Goal: Task Accomplishment & Management: Use online tool/utility

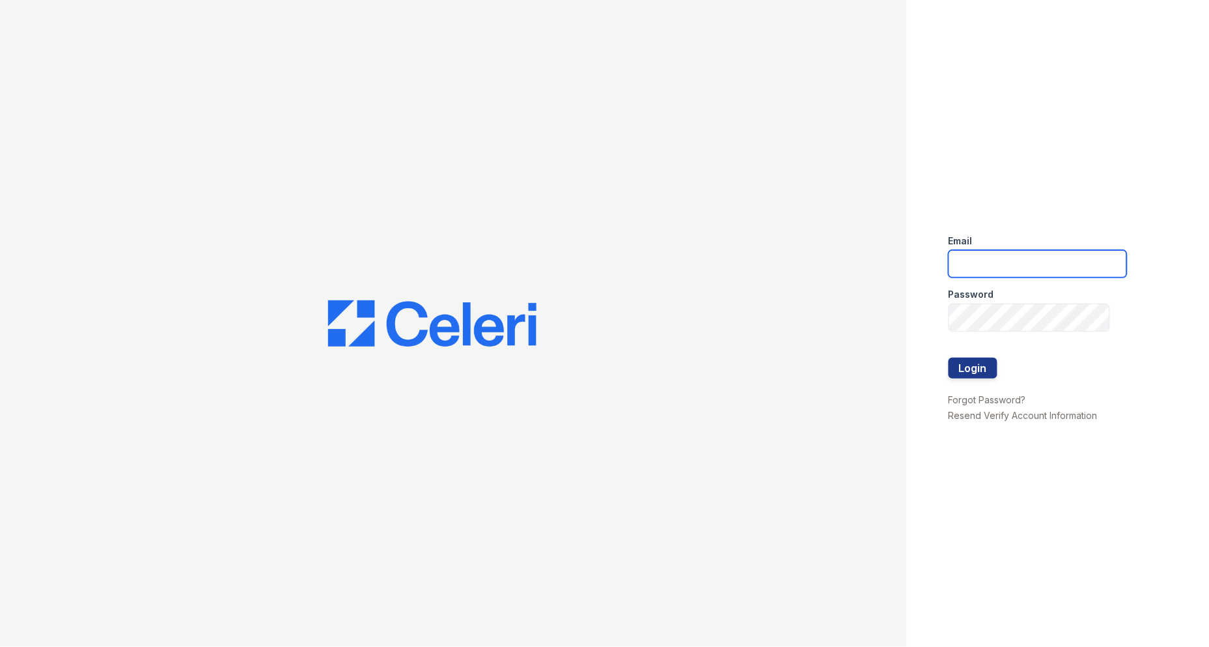
click at [1050, 259] on input "email" at bounding box center [1038, 263] width 178 height 27
type input "[EMAIL_ADDRESS][DOMAIN_NAME]"
click at [1006, 270] on input "[EMAIL_ADDRESS][DOMAIN_NAME]" at bounding box center [1038, 263] width 178 height 27
click at [959, 367] on button "Login" at bounding box center [973, 368] width 49 height 21
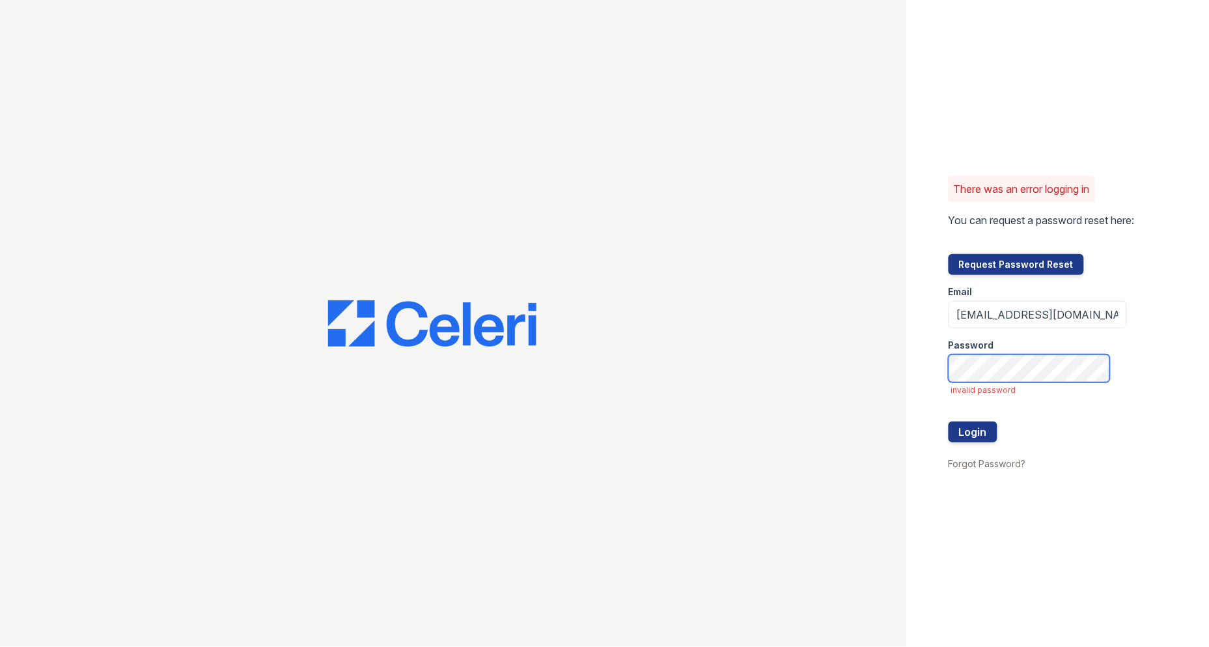
click at [949, 421] on button "Login" at bounding box center [973, 431] width 49 height 21
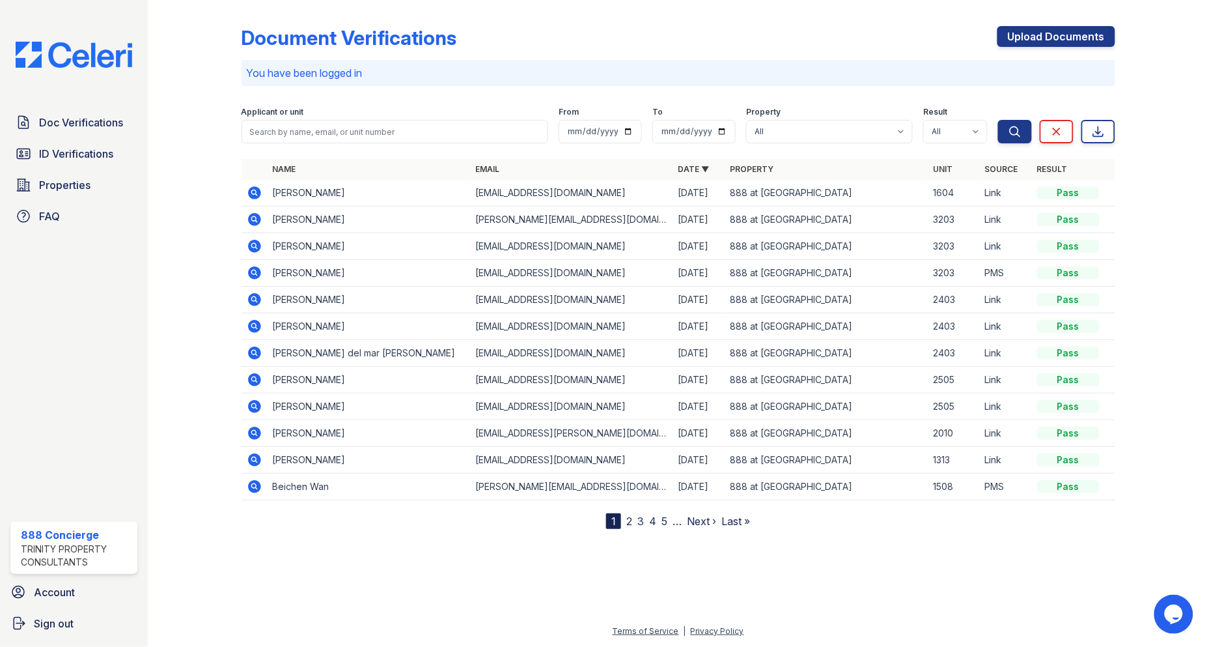
click at [251, 190] on icon at bounding box center [254, 192] width 13 height 13
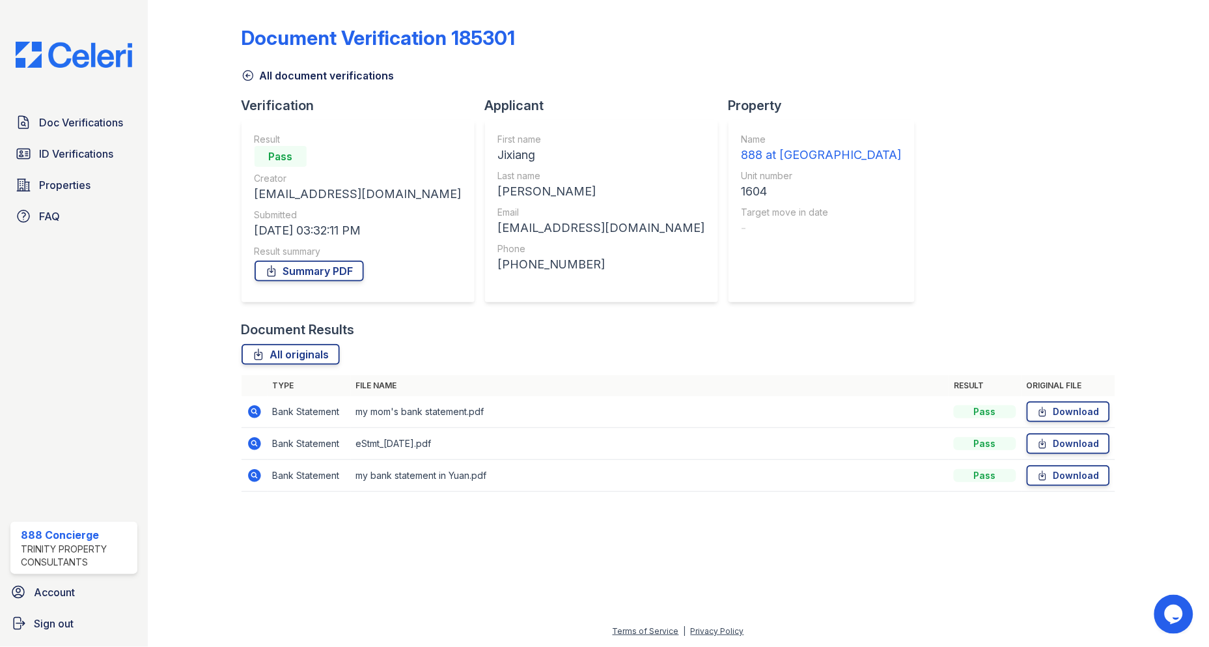
click at [268, 557] on div at bounding box center [679, 575] width 1020 height 98
